Goal: Transaction & Acquisition: Purchase product/service

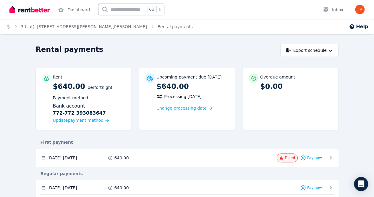
click at [0, 0] on span "Pay now" at bounding box center [0, 0] width 0 height 0
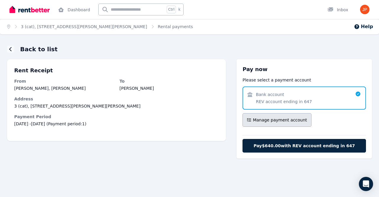
click at [292, 124] on button "Manage payment account" at bounding box center [276, 120] width 69 height 14
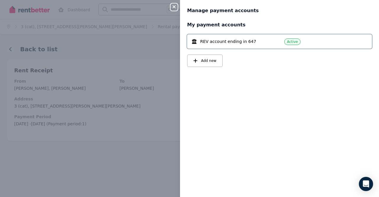
click at [158, 126] on div "Close panel Manage payment accounts My payment accounts REV account ending in 6…" at bounding box center [189, 98] width 379 height 197
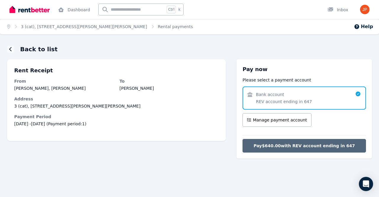
click at [304, 145] on span "Pay $640.00 with REV account ending in 647" at bounding box center [303, 146] width 101 height 6
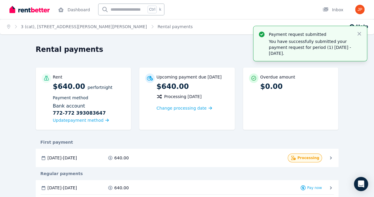
click at [215, 52] on div "Rental payments" at bounding box center [156, 50] width 241 height 11
click at [357, 36] on icon "button" at bounding box center [360, 34] width 6 height 6
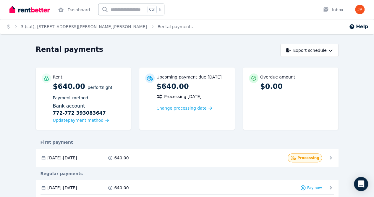
click at [281, 100] on div "Overdue amount $0.00" at bounding box center [291, 98] width 96 height 62
click at [41, 28] on link "3 (cat), [STREET_ADDRESS][PERSON_NAME][PERSON_NAME]" at bounding box center [84, 26] width 126 height 5
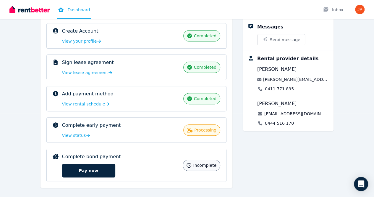
scroll to position [89, 0]
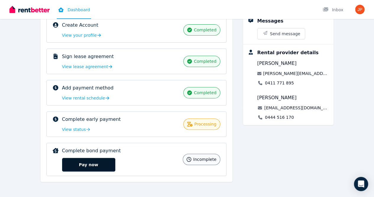
click at [63, 165] on button "Pay now" at bounding box center [88, 165] width 53 height 14
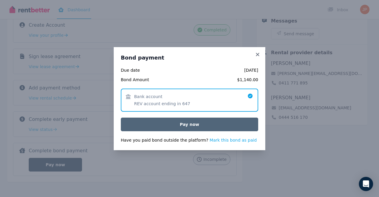
click at [204, 126] on button "Pay now" at bounding box center [189, 124] width 137 height 14
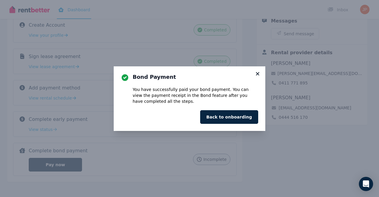
click at [258, 73] on icon at bounding box center [257, 73] width 3 height 3
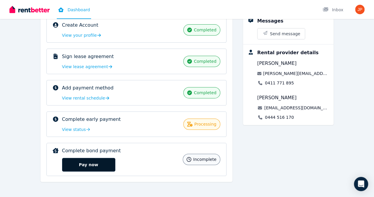
click at [62, 161] on button "Pay now" at bounding box center [88, 165] width 53 height 14
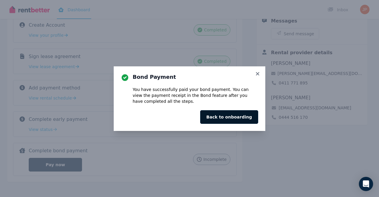
click at [232, 122] on button "Back to onboarding" at bounding box center [229, 117] width 58 height 14
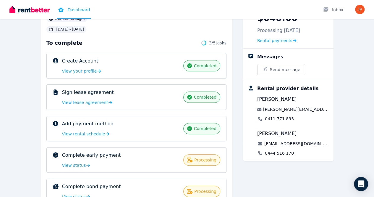
scroll to position [82, 0]
